Goal: Information Seeking & Learning: Learn about a topic

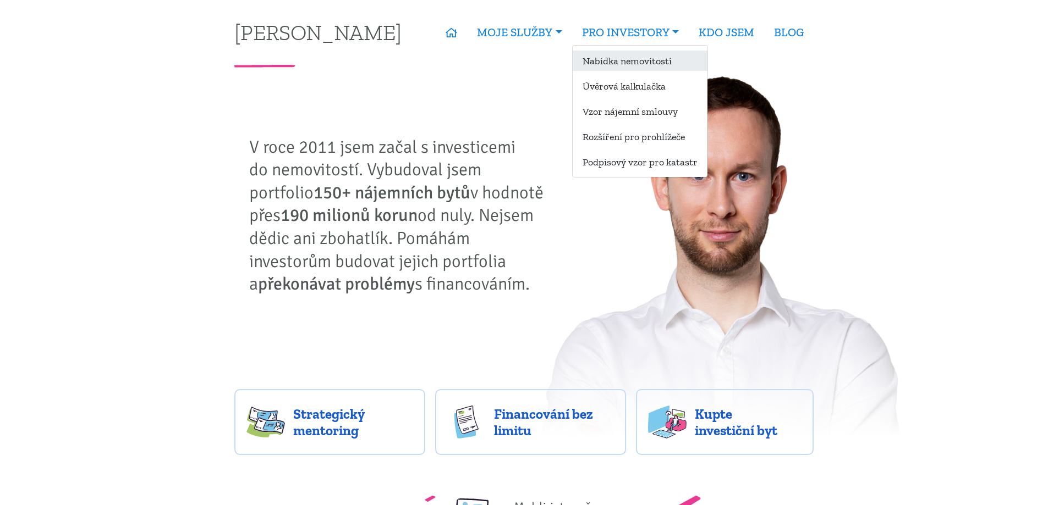
click at [620, 61] on link "Nabídka nemovitostí" at bounding box center [640, 61] width 135 height 20
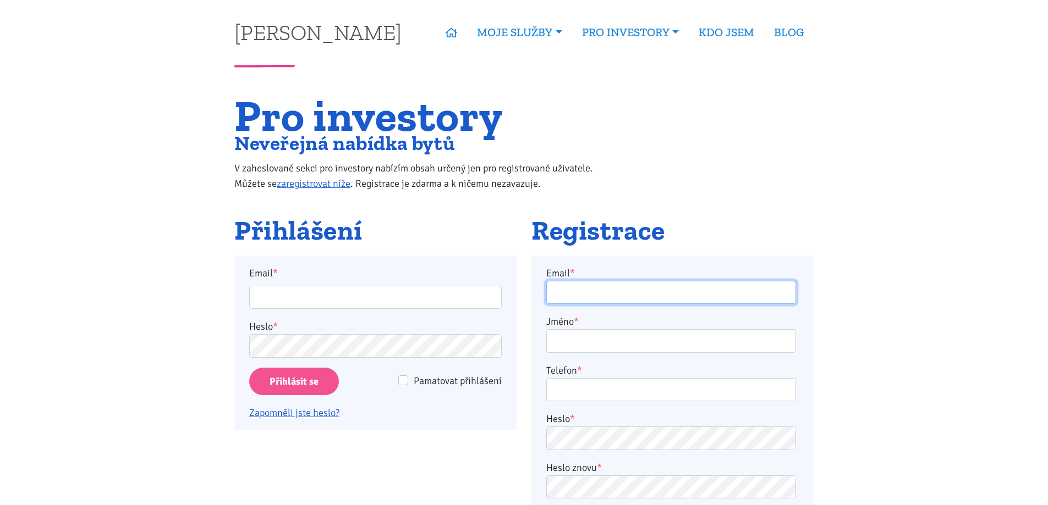
type input "[PERSON_NAME][EMAIL_ADDRESS][DOMAIN_NAME]"
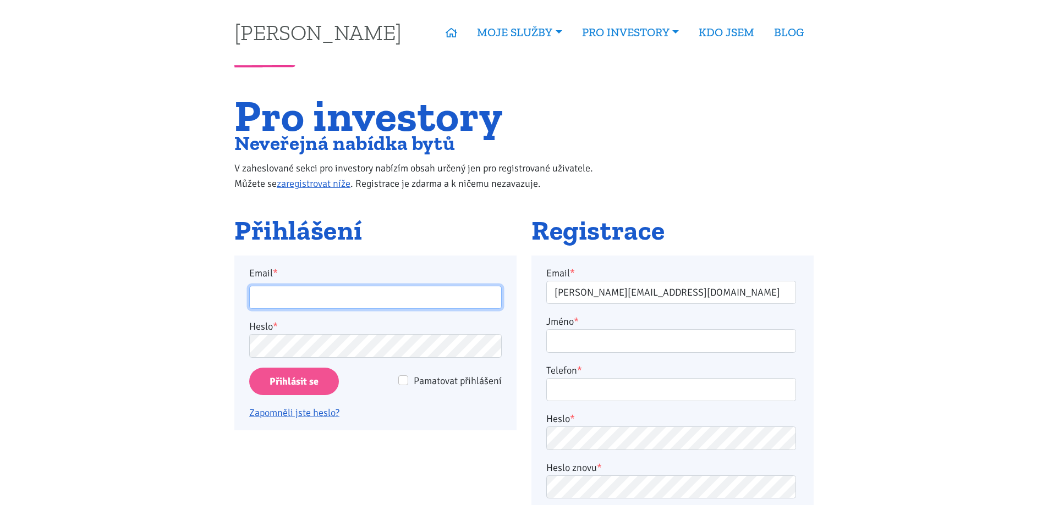
type input "[PERSON_NAME][EMAIL_ADDRESS][DOMAIN_NAME]"
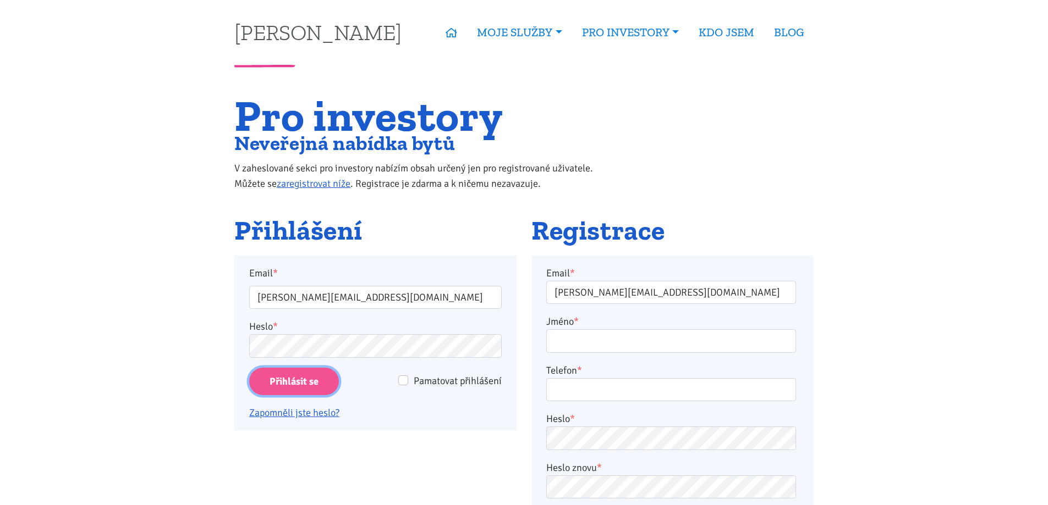
click at [312, 379] on input "Přihlásit se" at bounding box center [294, 382] width 90 height 28
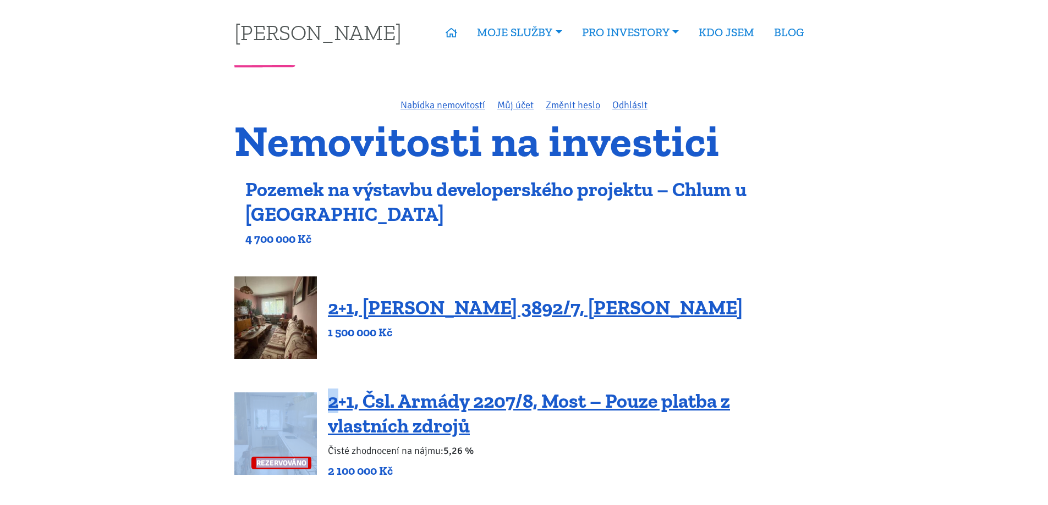
click at [463, 188] on link "Pozemek na výstavbu developerského projektu – Chlum u [GEOGRAPHIC_DATA]" at bounding box center [495, 202] width 501 height 48
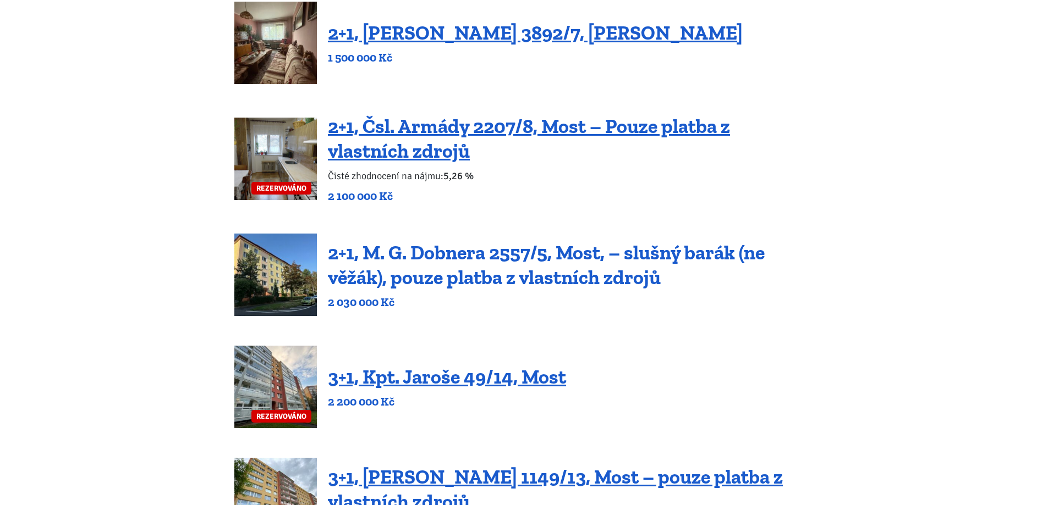
scroll to position [385, 0]
